Goal: Task Accomplishment & Management: Complete application form

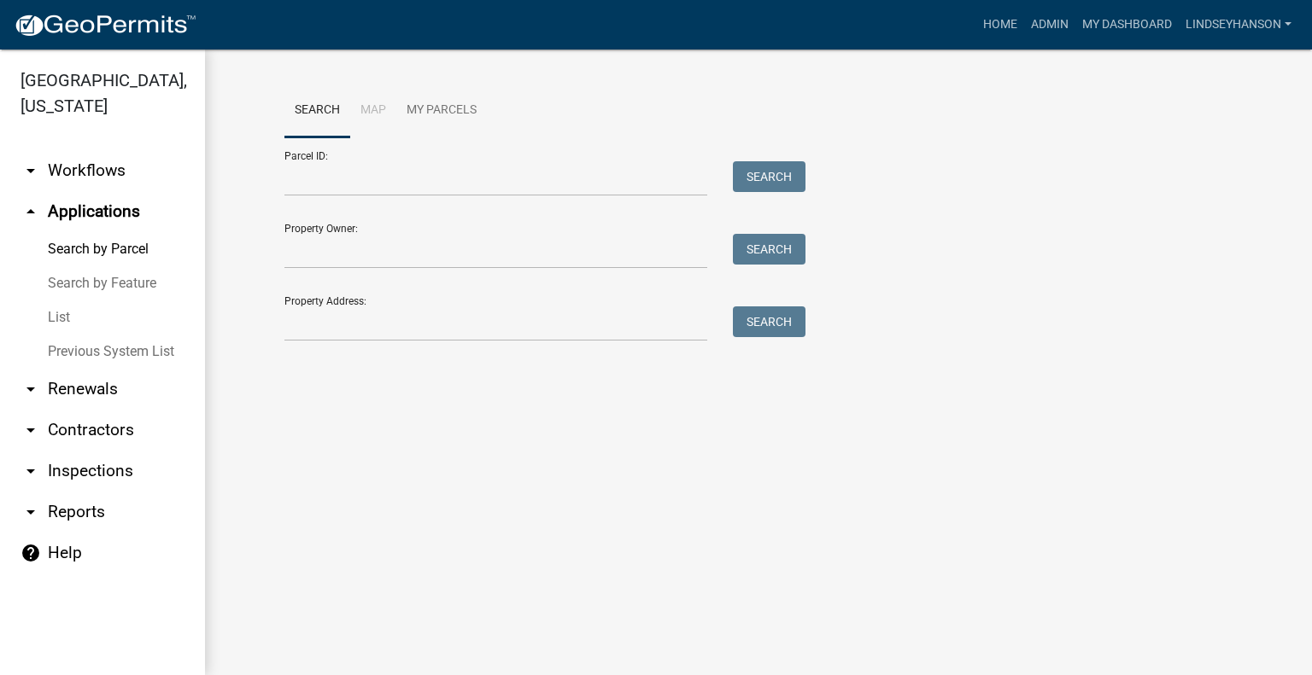
click at [137, 173] on link "arrow_drop_down Workflows" at bounding box center [102, 170] width 205 height 41
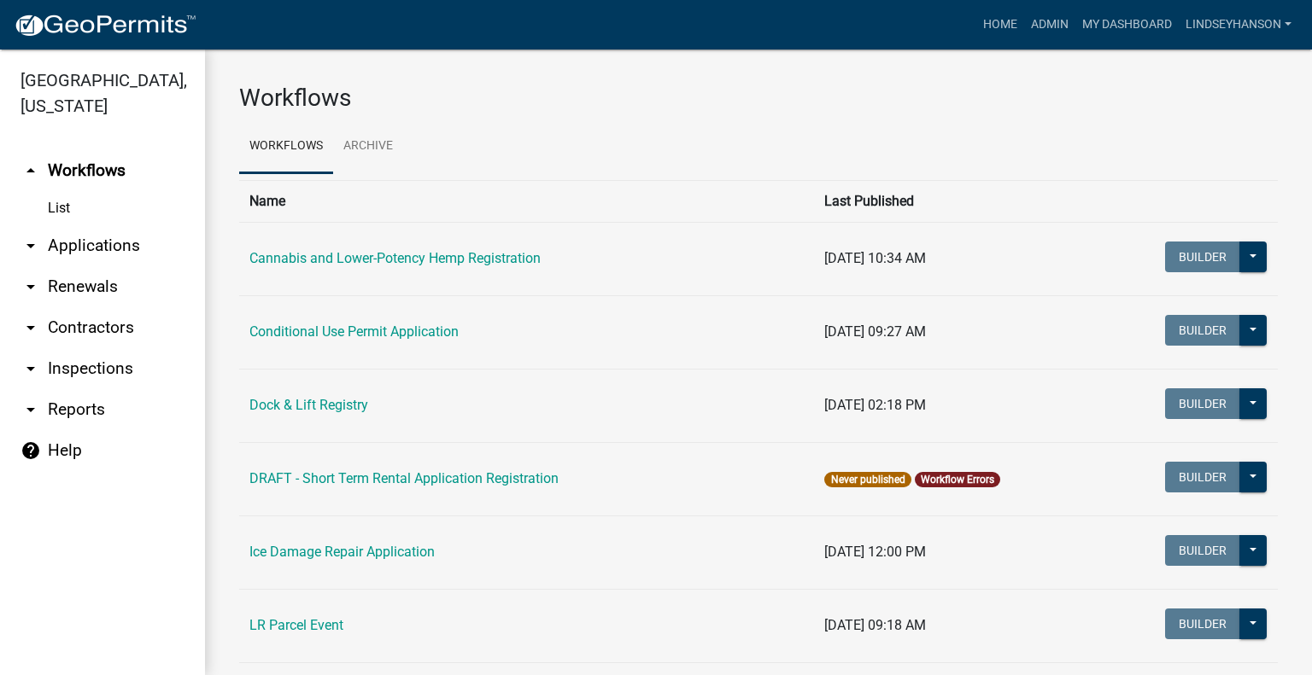
click at [116, 238] on link "arrow_drop_down Applications" at bounding box center [102, 245] width 205 height 41
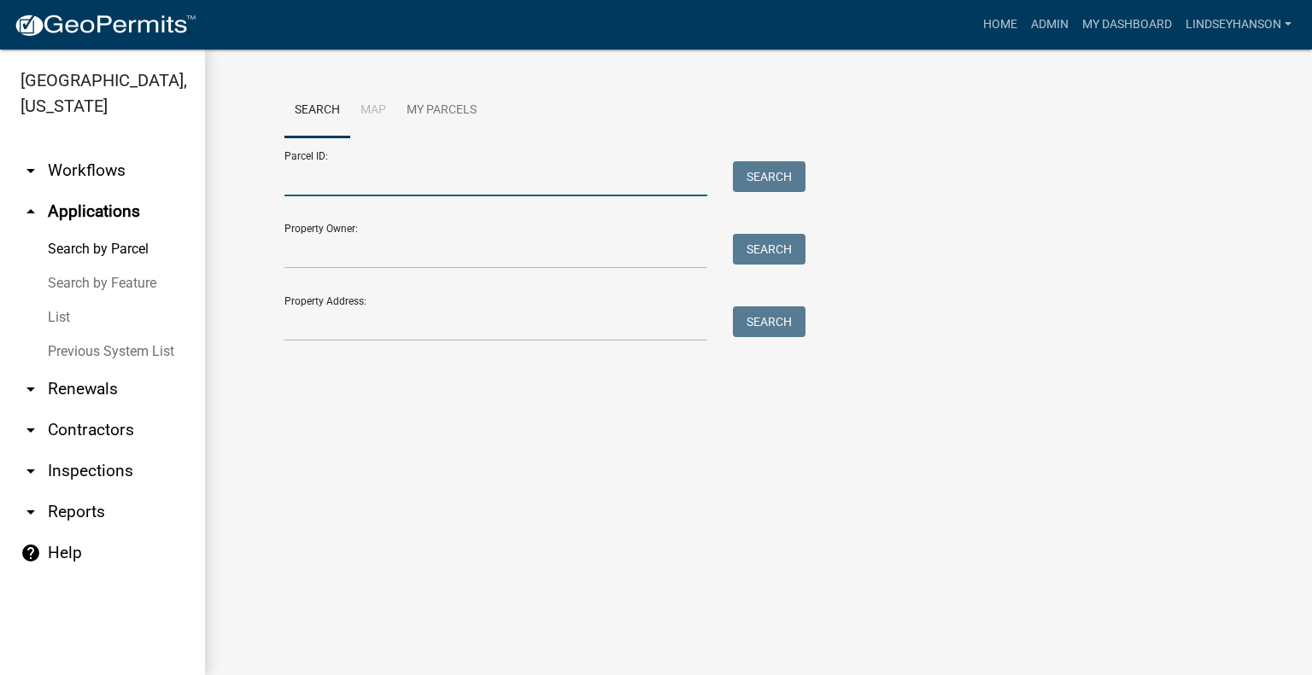
click at [341, 170] on input "Parcel ID:" at bounding box center [495, 178] width 423 height 35
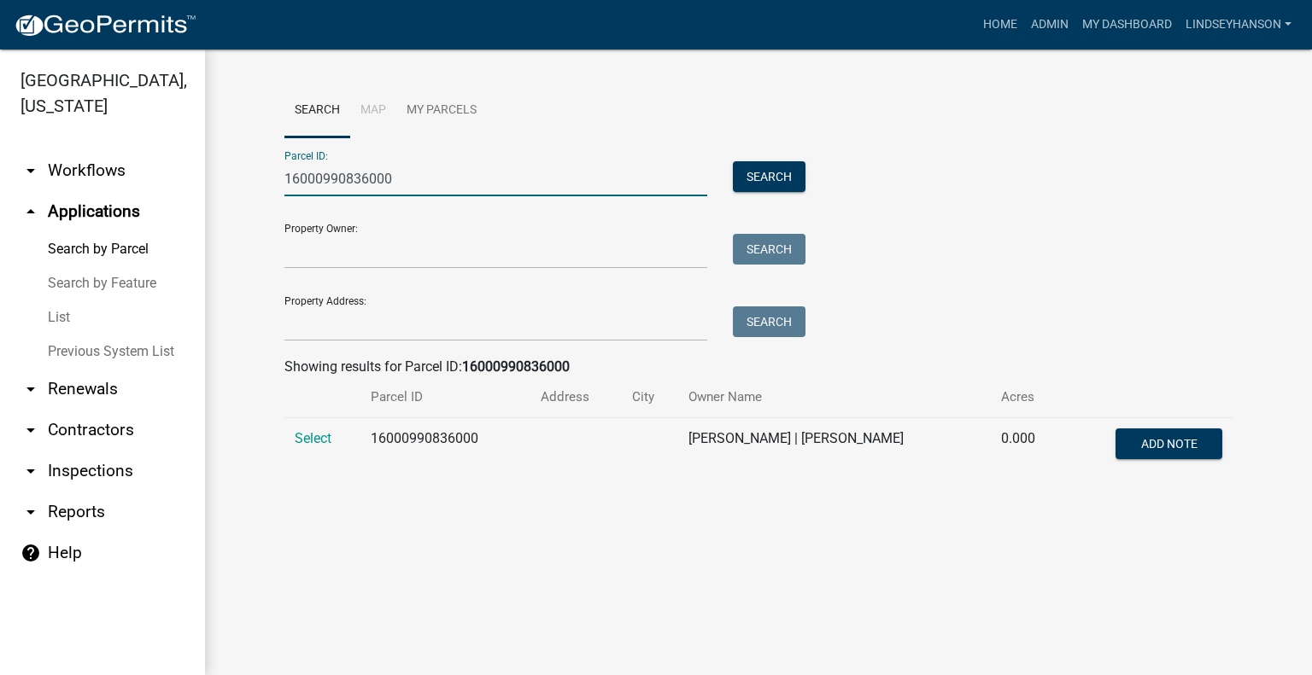
type input "16000990836000"
click at [428, 459] on td "16000990836000" at bounding box center [445, 446] width 170 height 56
click at [428, 443] on td "16000990836000" at bounding box center [445, 446] width 170 height 56
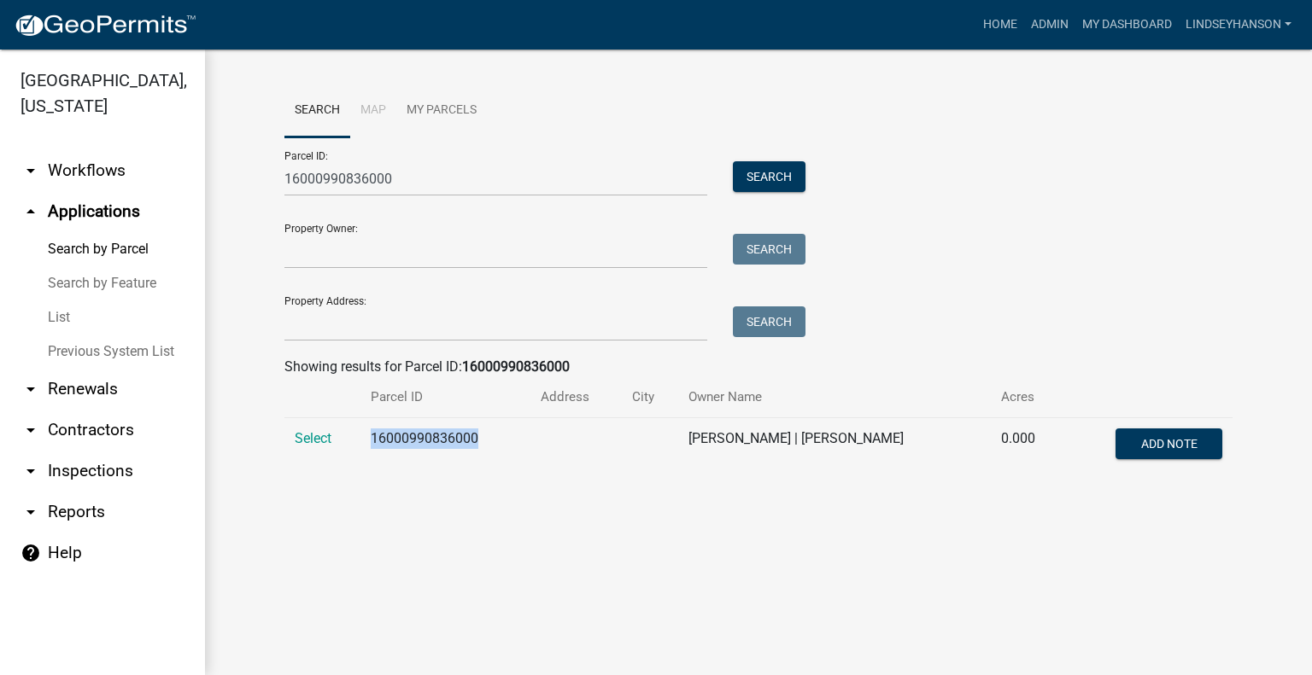
click at [428, 443] on td "16000990836000" at bounding box center [445, 446] width 170 height 56
copy td "16000990836000"
click at [121, 181] on link "arrow_drop_down Workflows" at bounding box center [102, 170] width 205 height 41
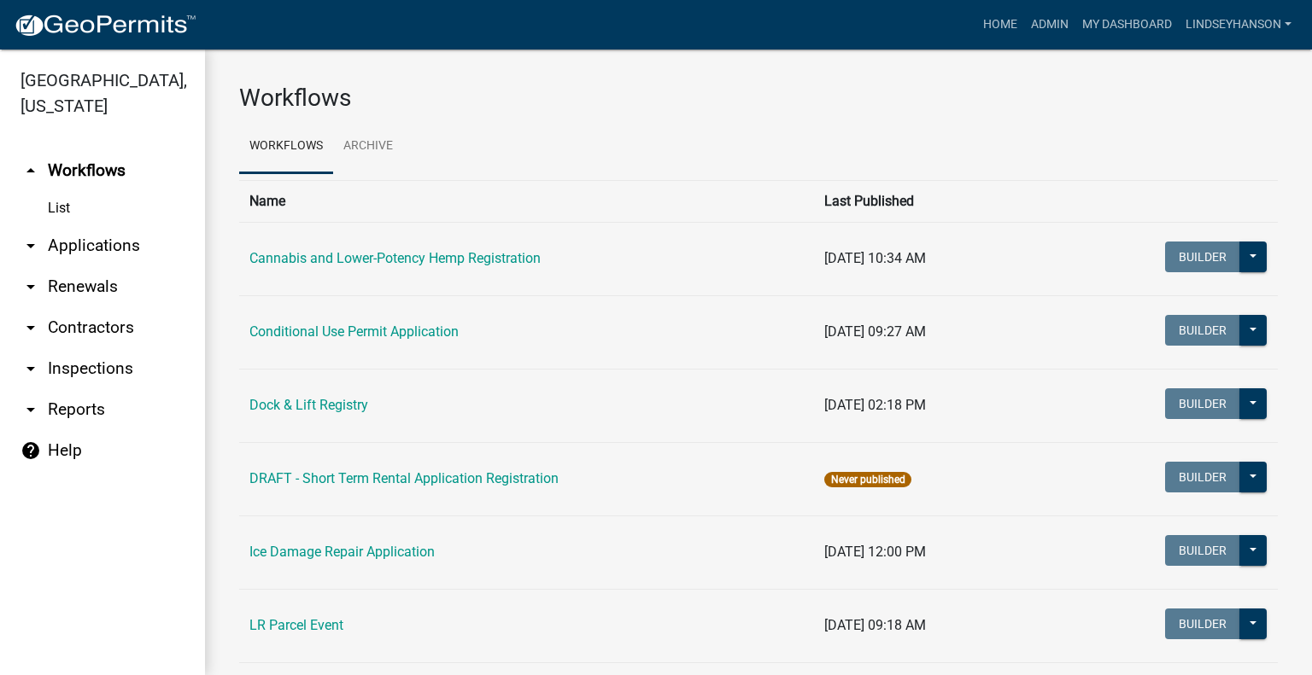
click at [109, 245] on link "arrow_drop_down Applications" at bounding box center [102, 245] width 205 height 41
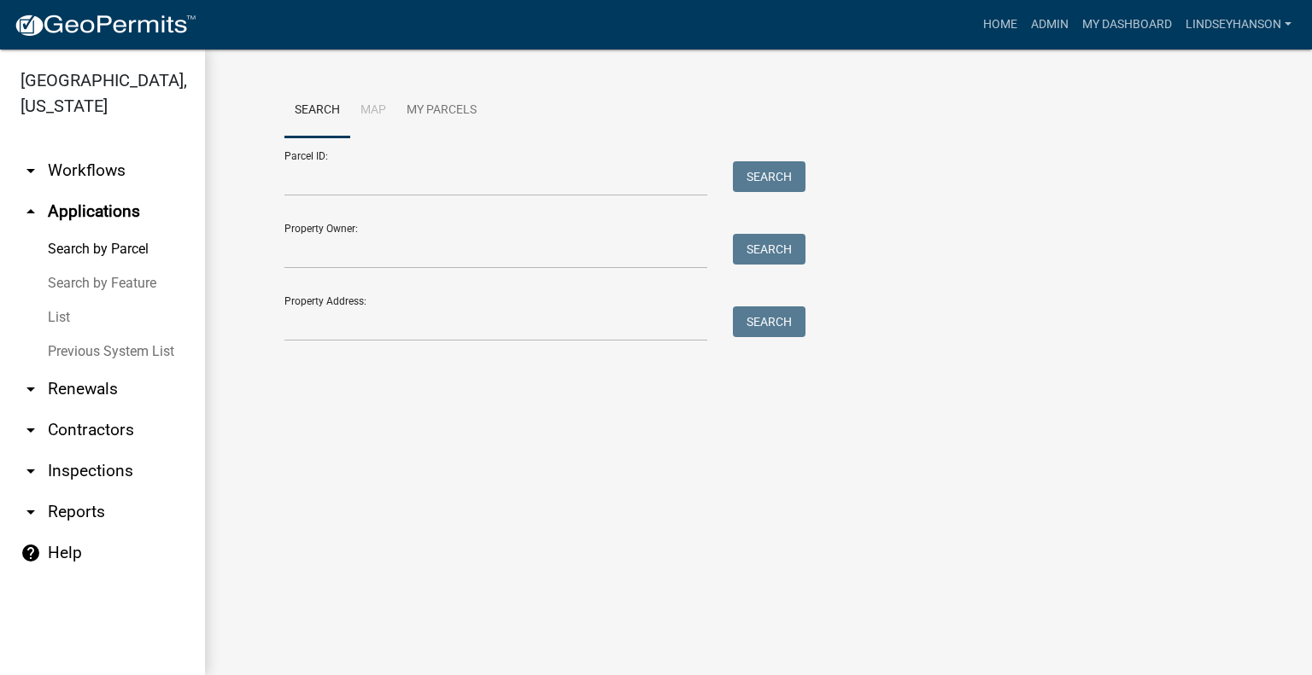
click at [108, 170] on link "arrow_drop_down Workflows" at bounding box center [102, 170] width 205 height 41
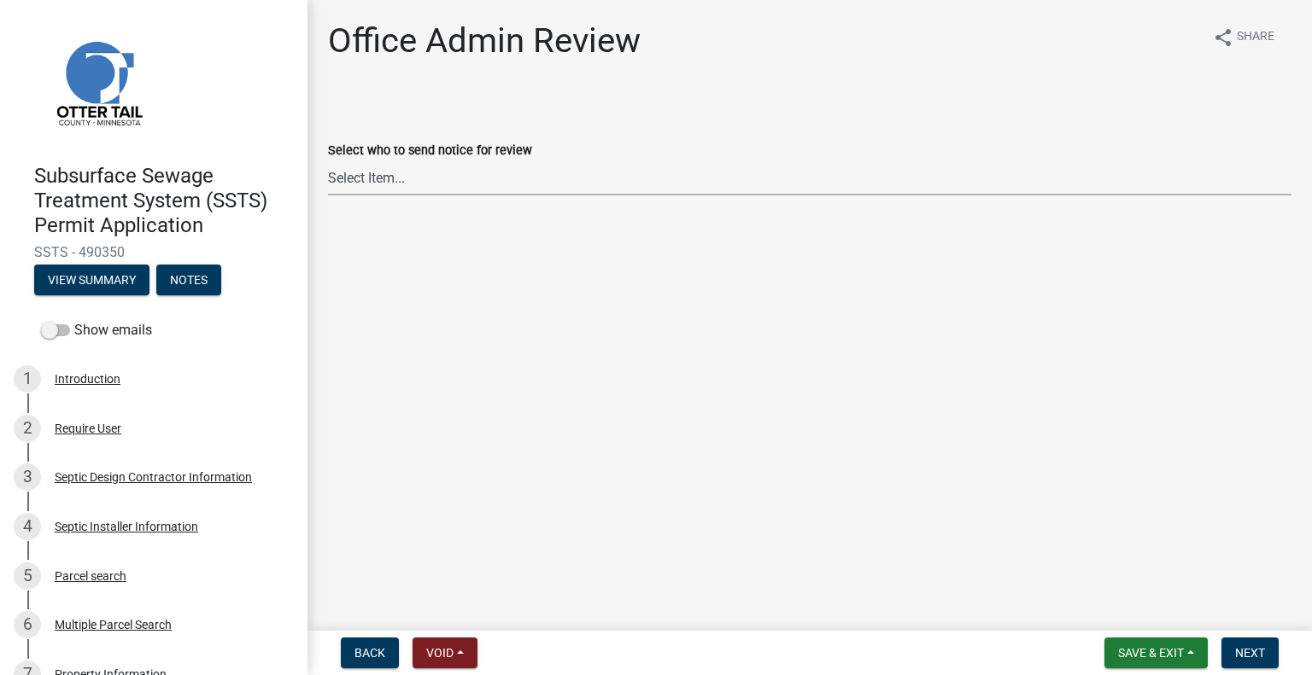
click at [363, 170] on select "Select Item... [PERSON_NAME] ([EMAIL_ADDRESS][DOMAIN_NAME]) [PERSON_NAME] ([EMA…" at bounding box center [809, 178] width 963 height 35
click at [328, 161] on select "Select Item... [PERSON_NAME] ([EMAIL_ADDRESS][DOMAIN_NAME]) [PERSON_NAME] ([EMA…" at bounding box center [809, 178] width 963 height 35
select select "587f38f5-c90e-4c12-9e10-d3e23909bbca"
click at [1254, 647] on span "Next" at bounding box center [1250, 653] width 30 height 14
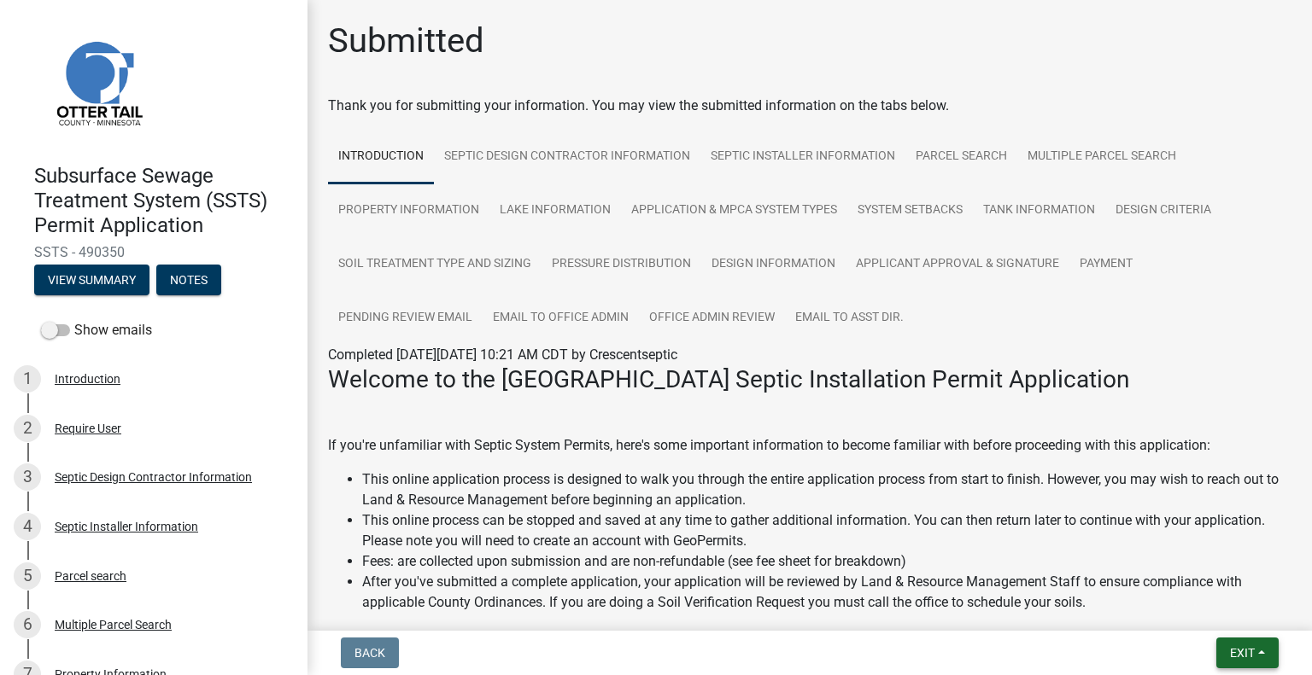
click at [1242, 652] on span "Exit" at bounding box center [1242, 653] width 25 height 14
click at [1211, 619] on button "Save & Exit" at bounding box center [1211, 608] width 137 height 41
